Goal: Transaction & Acquisition: Subscribe to service/newsletter

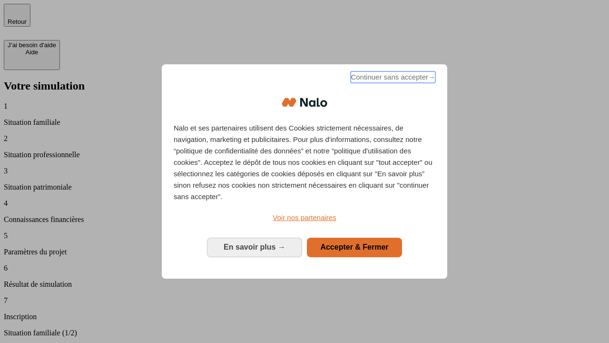
click at [392, 79] on span "Continuer sans accepter →" at bounding box center [393, 76] width 85 height 11
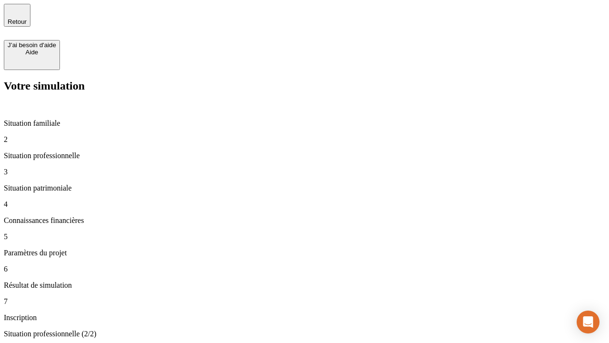
type input "30 000"
type input "1 000"
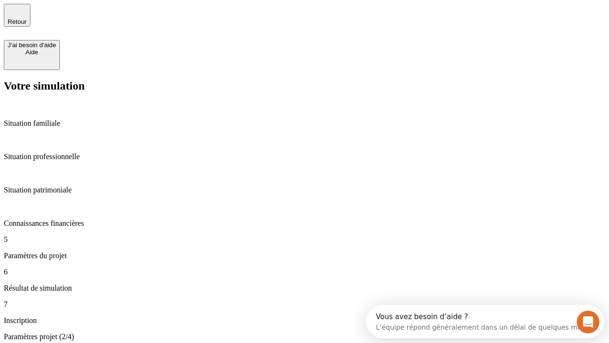
type input "65"
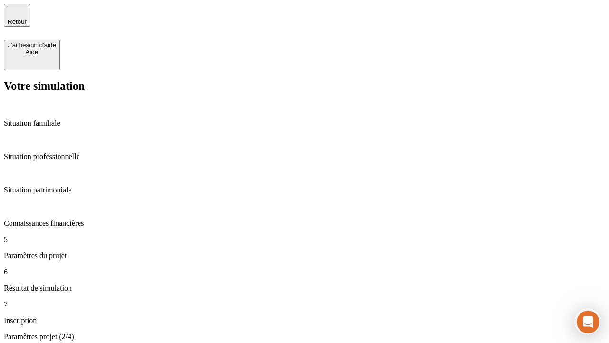
type input "5 000"
type input "640"
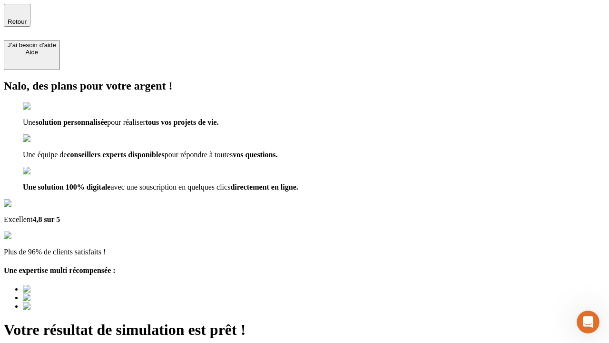
type input "[EMAIL_ADDRESS][DOMAIN_NAME]"
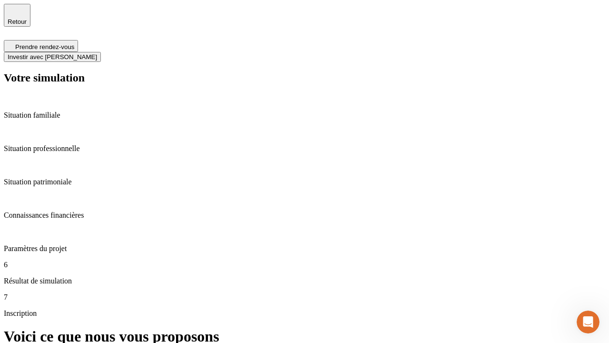
click at [97, 53] on span "Investir avec [PERSON_NAME]" at bounding box center [52, 56] width 89 height 7
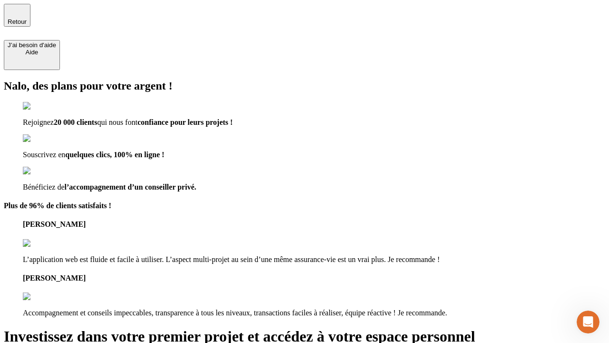
type input "[EMAIL_ADDRESS][DOMAIN_NAME]"
